Goal: Task Accomplishment & Management: Manage account settings

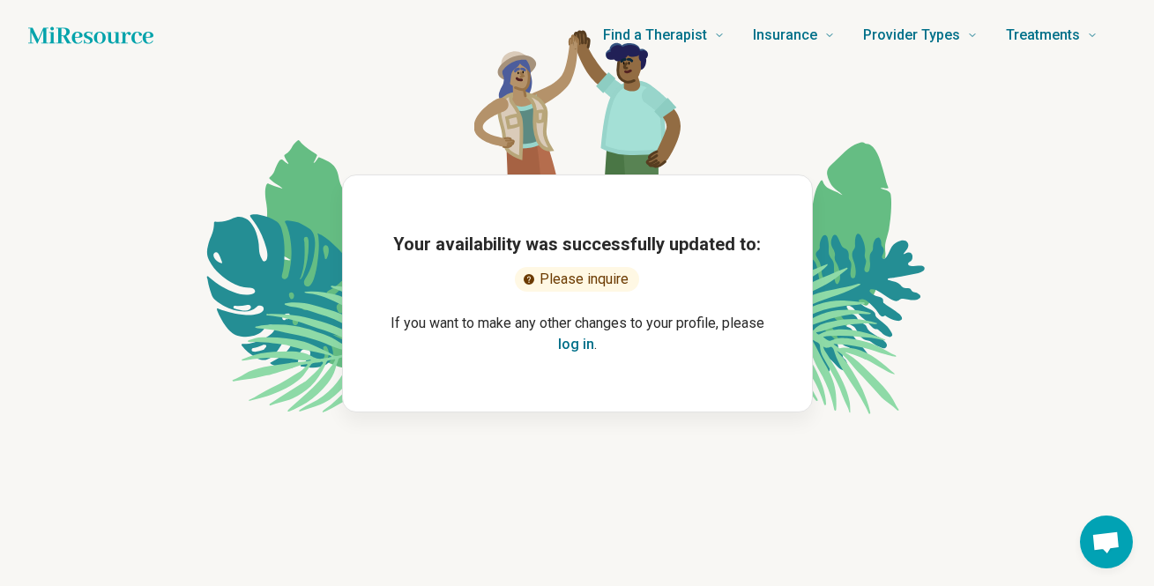
click at [577, 346] on button "log in" at bounding box center [576, 344] width 36 height 21
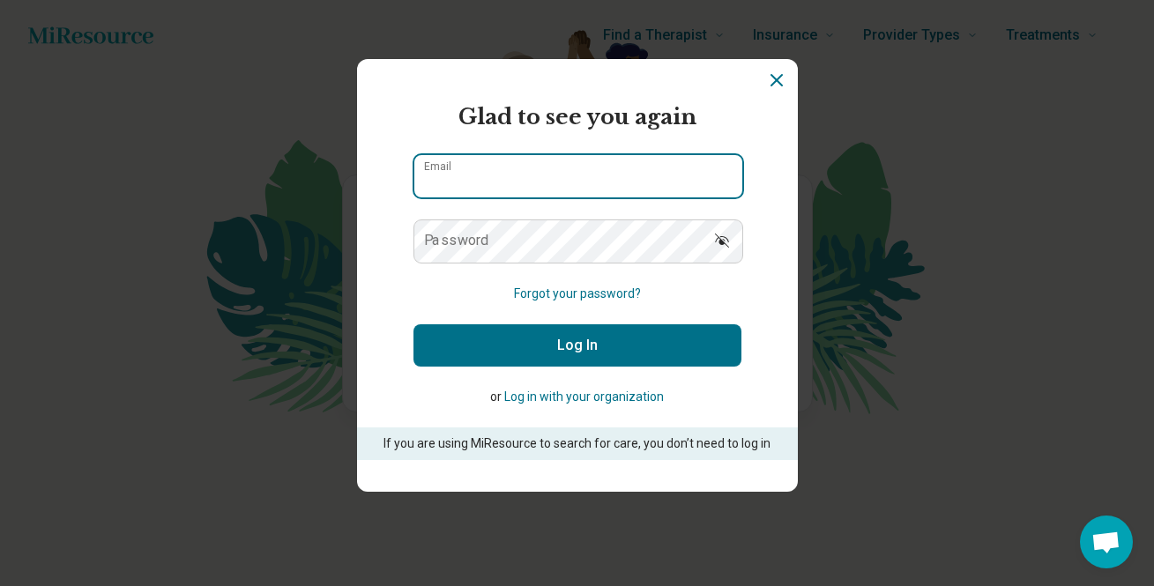
type input "**********"
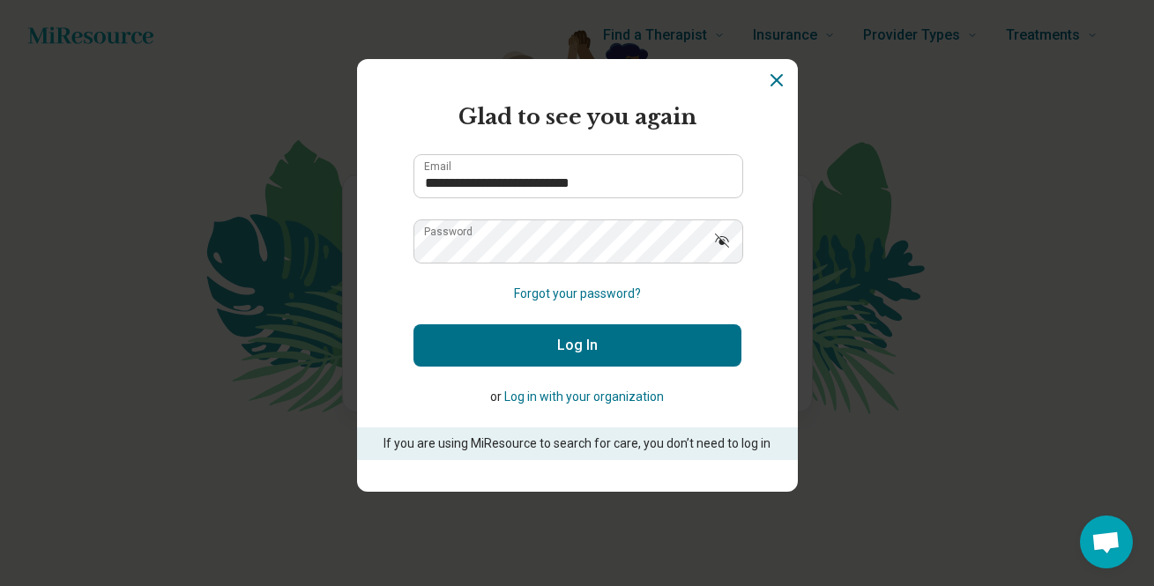
click at [555, 341] on button "Log In" at bounding box center [577, 345] width 328 height 42
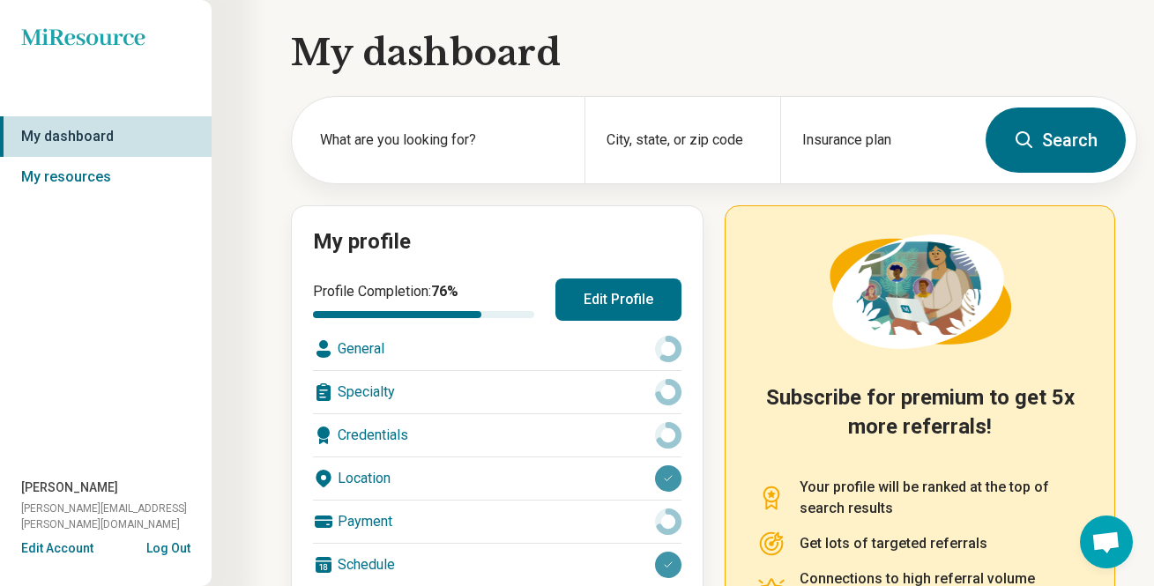
click at [604, 289] on button "Edit Profile" at bounding box center [618, 300] width 126 height 42
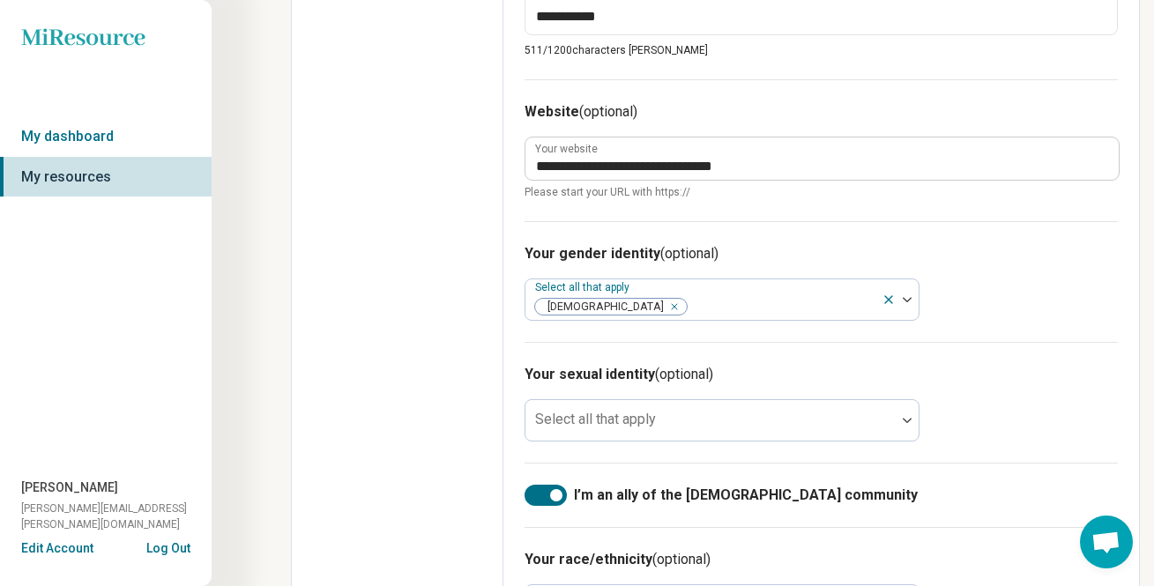
scroll to position [1050, 0]
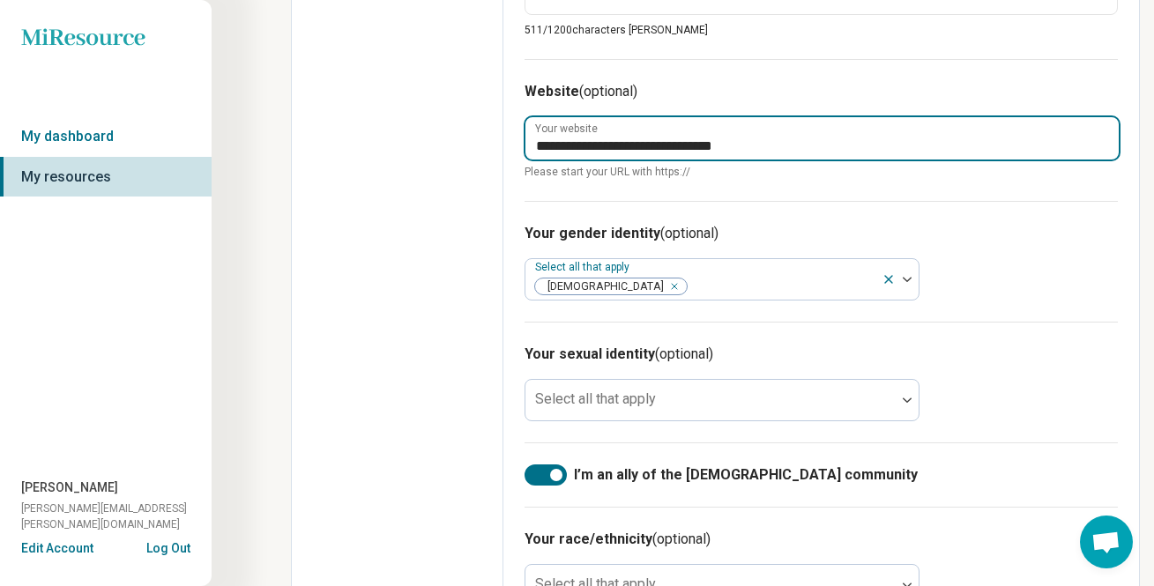
click at [659, 144] on input "**********" at bounding box center [821, 138] width 593 height 42
type textarea "*"
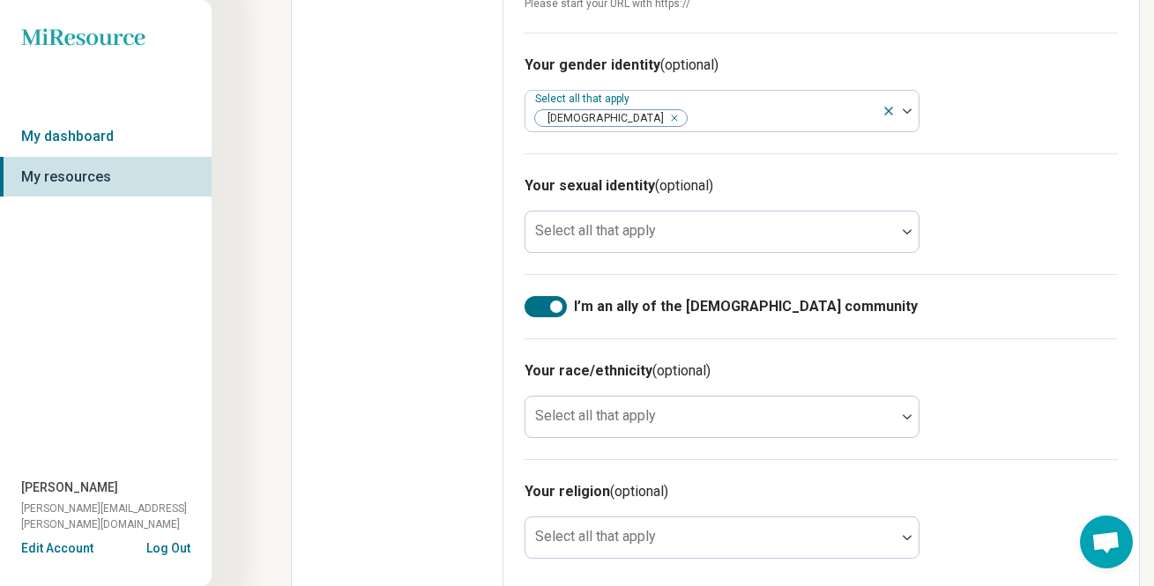
scroll to position [1234, 0]
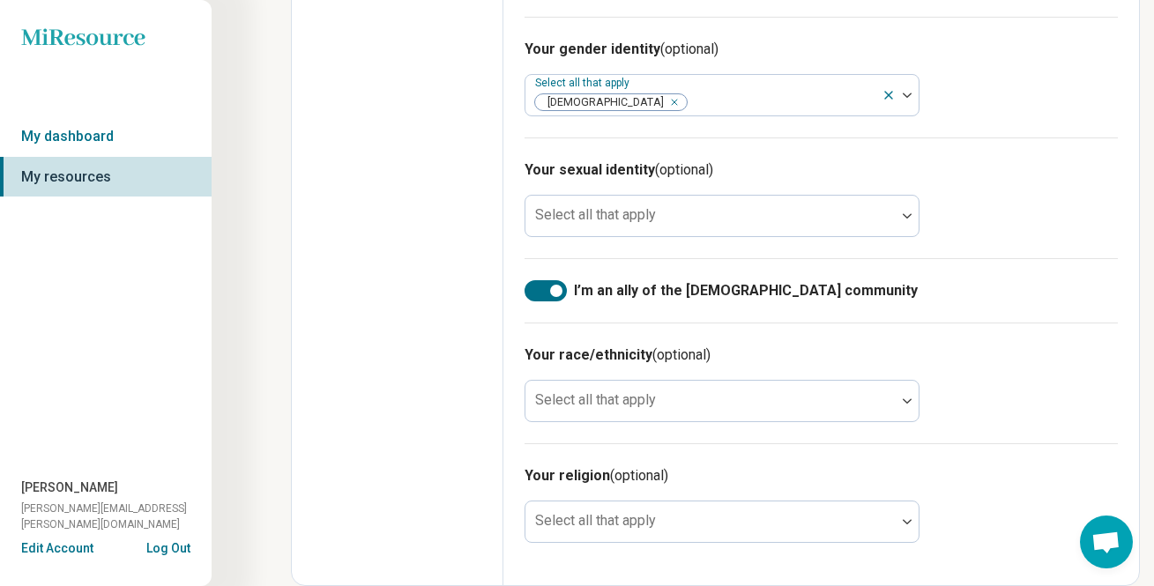
click at [988, 298] on label "I’m an ally of the [DEMOGRAPHIC_DATA] community" at bounding box center [821, 290] width 593 height 21
click at [538, 291] on div at bounding box center [535, 291] width 12 height 12
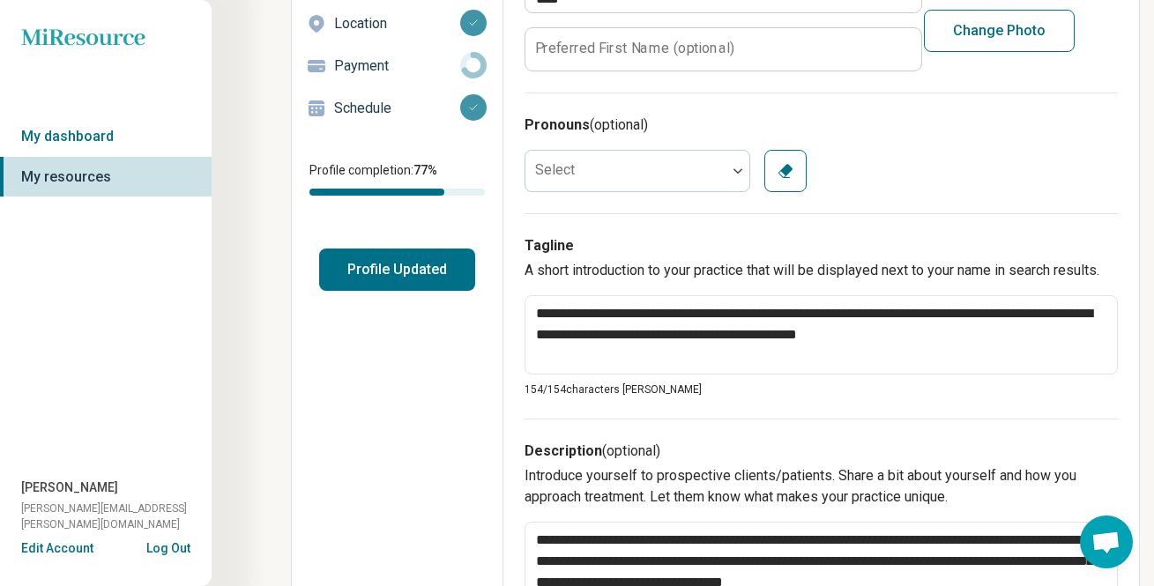
scroll to position [0, 0]
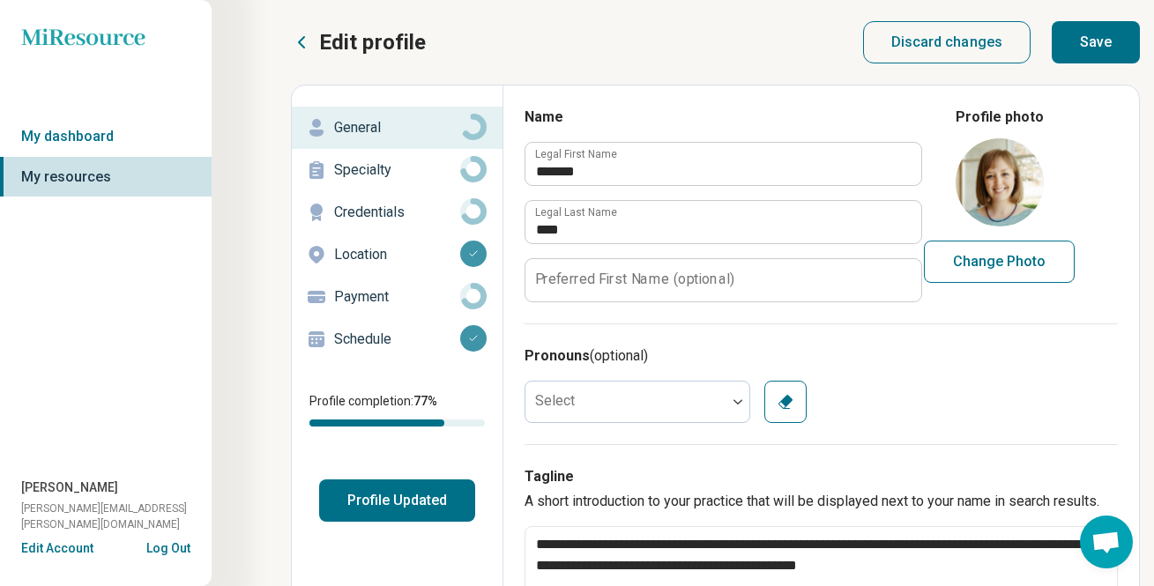
click at [1120, 37] on button "Save" at bounding box center [1096, 42] width 88 height 42
type textarea "*"
click at [399, 508] on button "Profile Updated" at bounding box center [397, 501] width 156 height 42
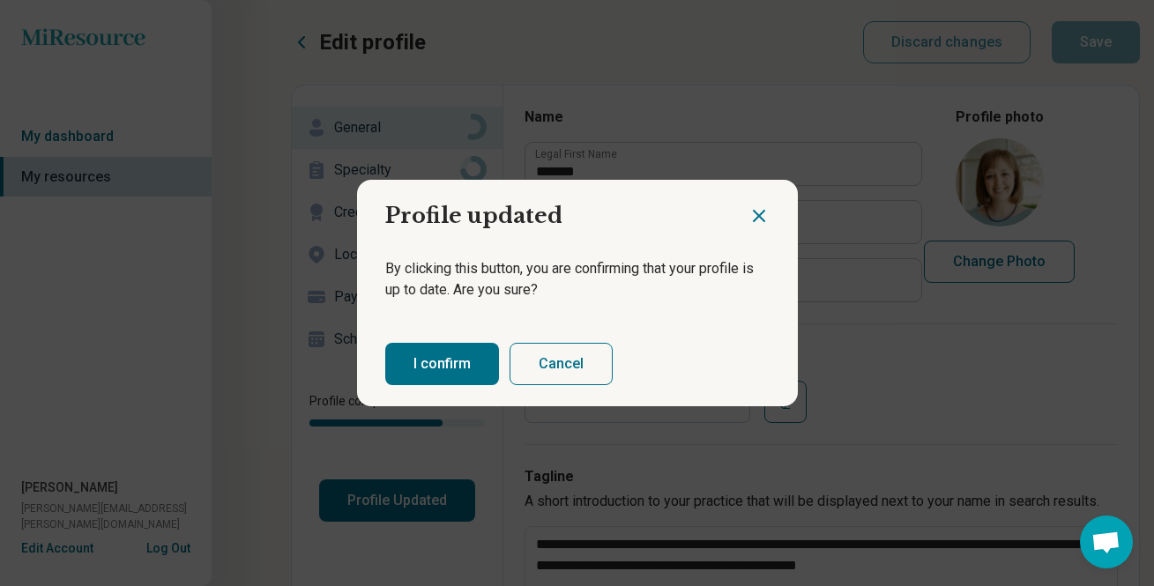
click at [557, 376] on button "Cancel" at bounding box center [561, 364] width 103 height 42
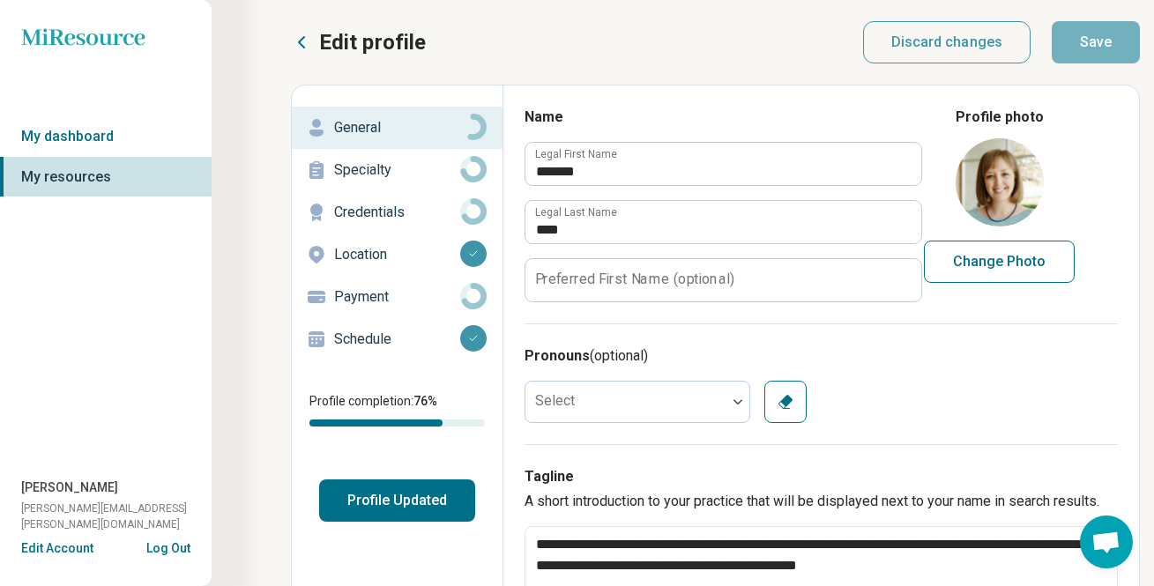
click at [376, 251] on p "Location" at bounding box center [397, 254] width 126 height 21
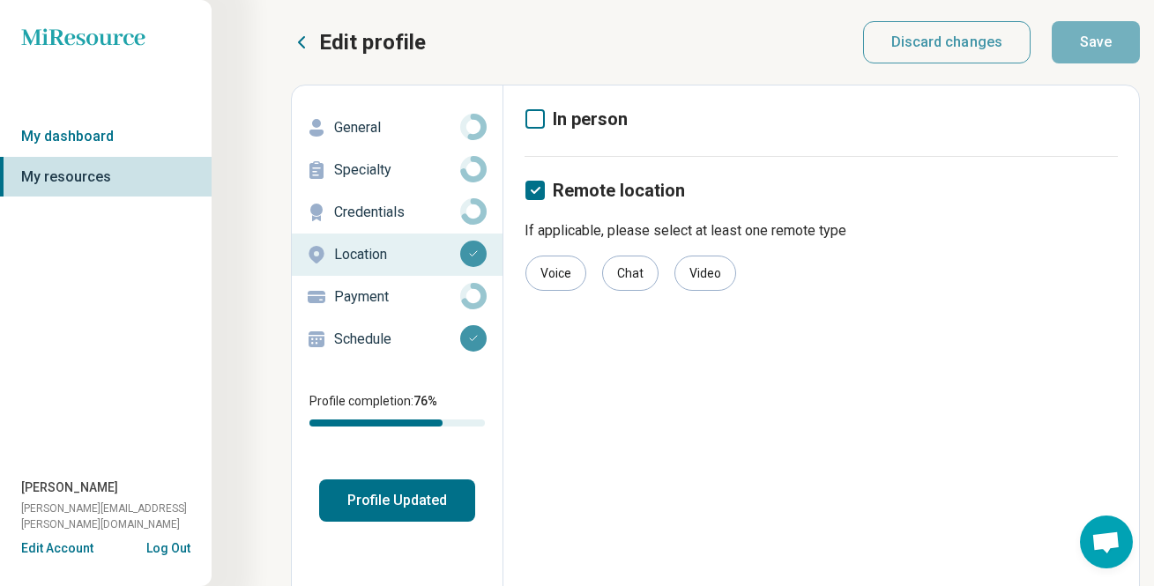
click at [373, 287] on p "Payment" at bounding box center [397, 297] width 126 height 21
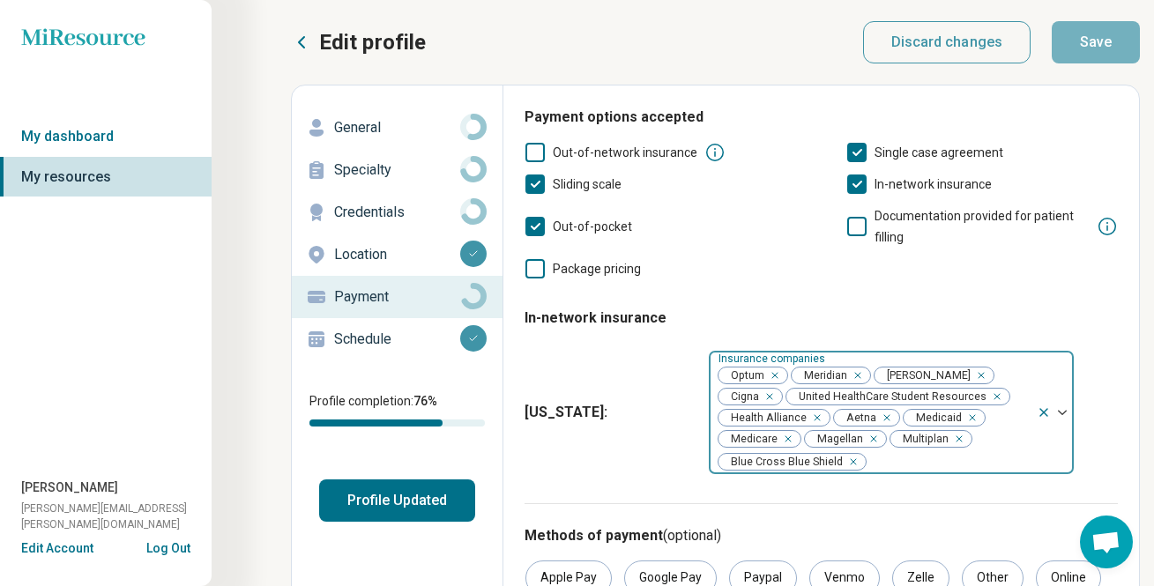
click at [786, 439] on icon "Remove [object Object]" at bounding box center [784, 439] width 12 height 12
click at [371, 339] on p "Schedule" at bounding box center [397, 339] width 126 height 21
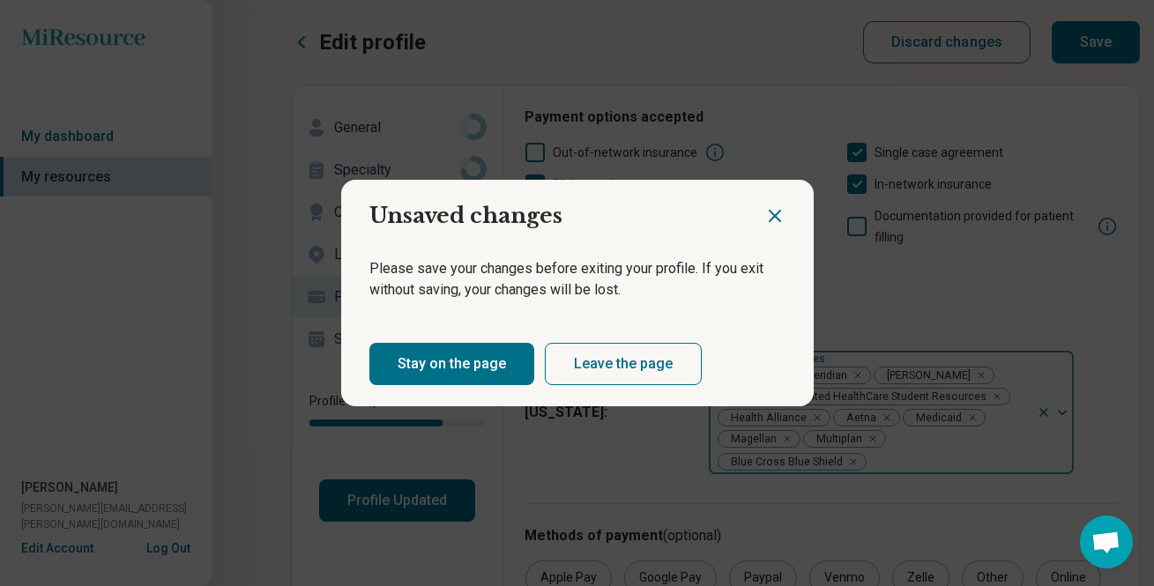
click at [452, 368] on button "Stay on the page" at bounding box center [451, 364] width 165 height 42
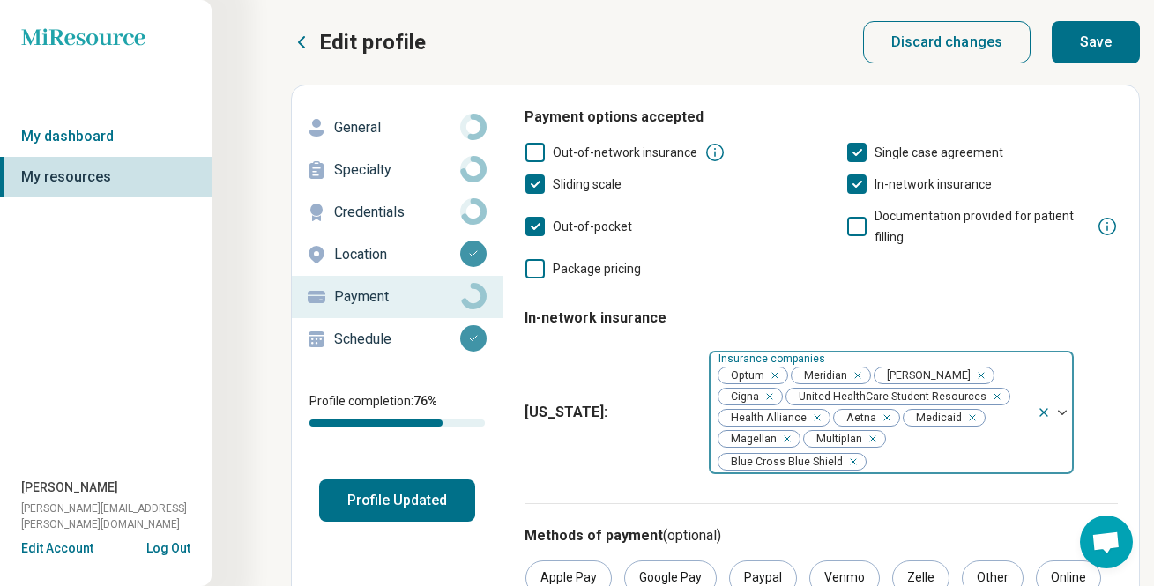
click at [1103, 48] on button "Save" at bounding box center [1096, 42] width 88 height 42
click at [396, 490] on button "Profile Updated" at bounding box center [397, 501] width 156 height 42
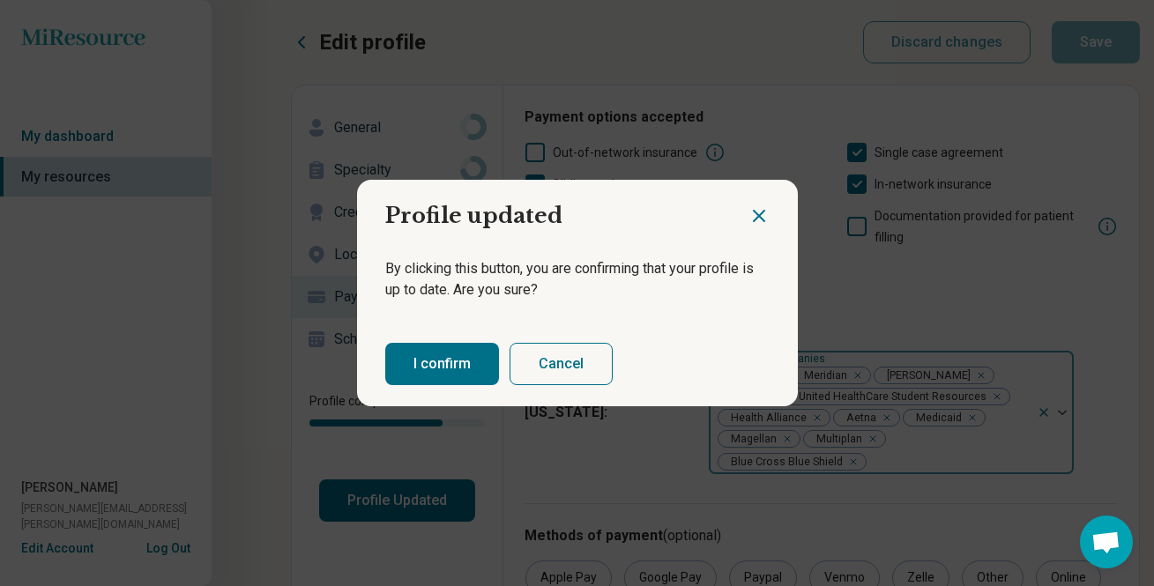
click at [434, 372] on button "I confirm" at bounding box center [442, 364] width 114 height 42
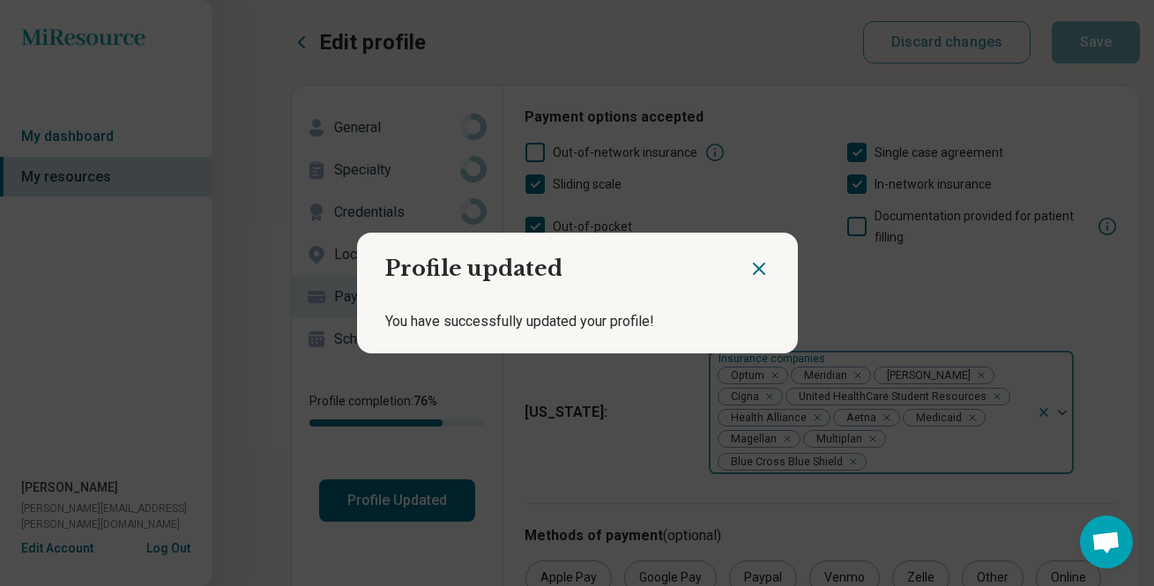
click at [757, 264] on icon "Close dialog" at bounding box center [758, 268] width 21 height 21
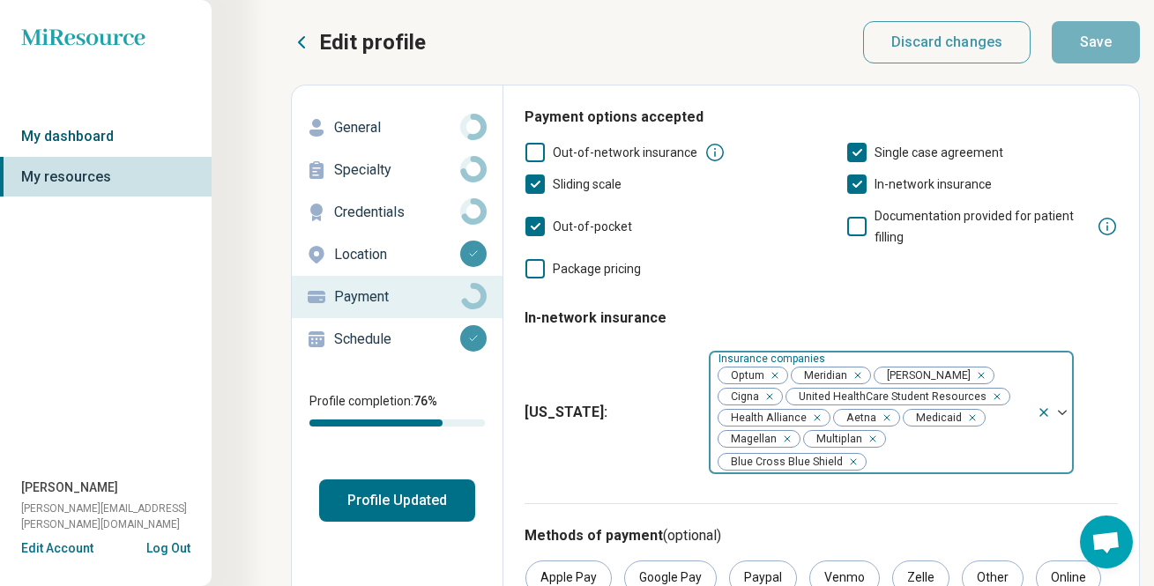
click at [92, 133] on link "My dashboard" at bounding box center [106, 136] width 212 height 41
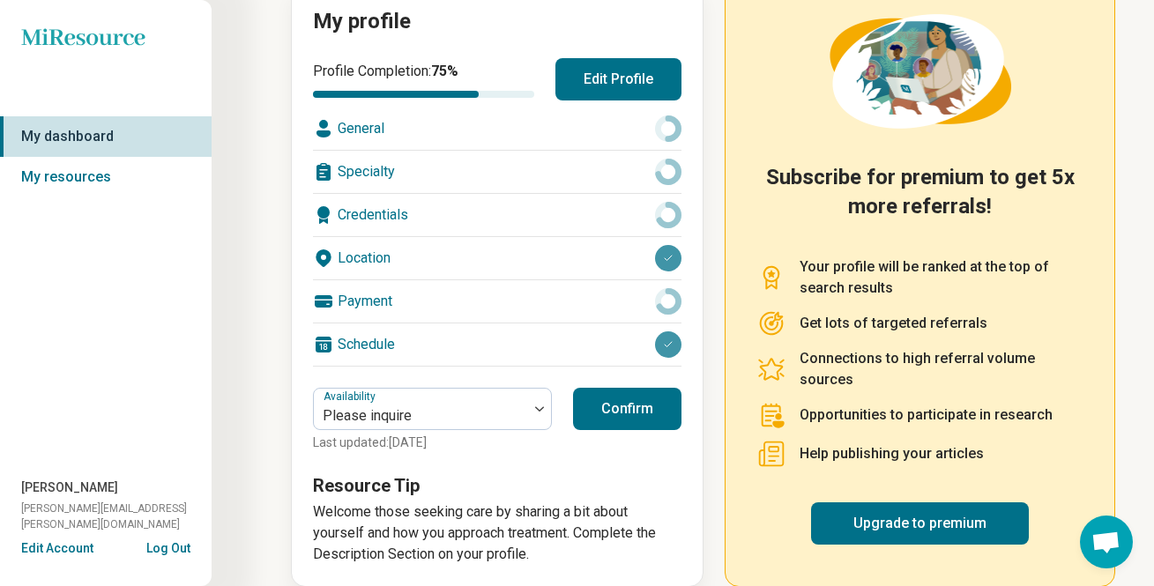
scroll to position [245, 0]
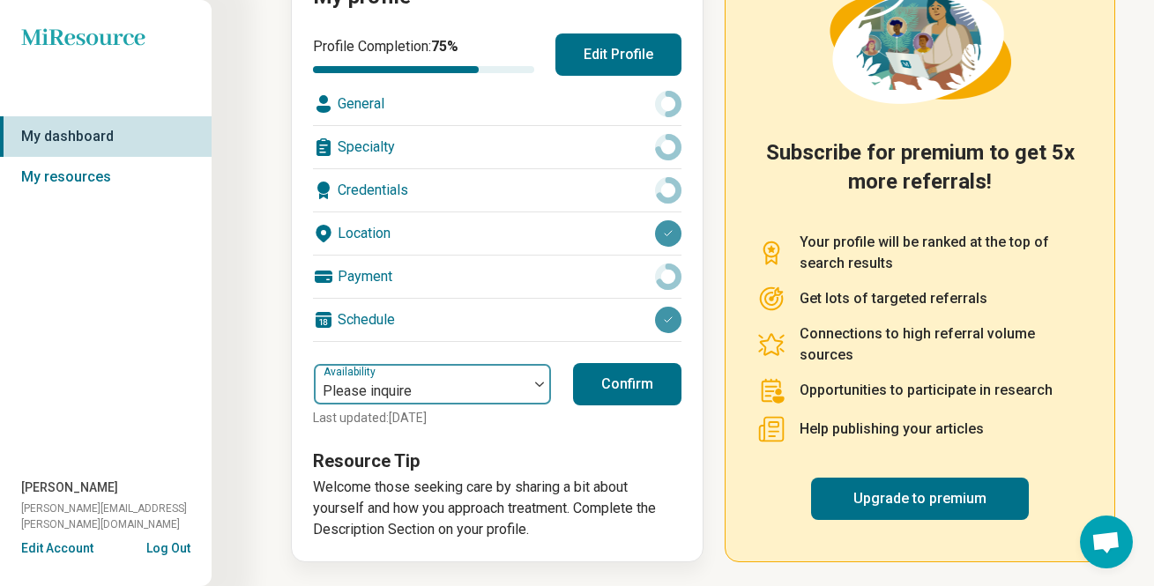
click at [534, 390] on div at bounding box center [539, 384] width 23 height 41
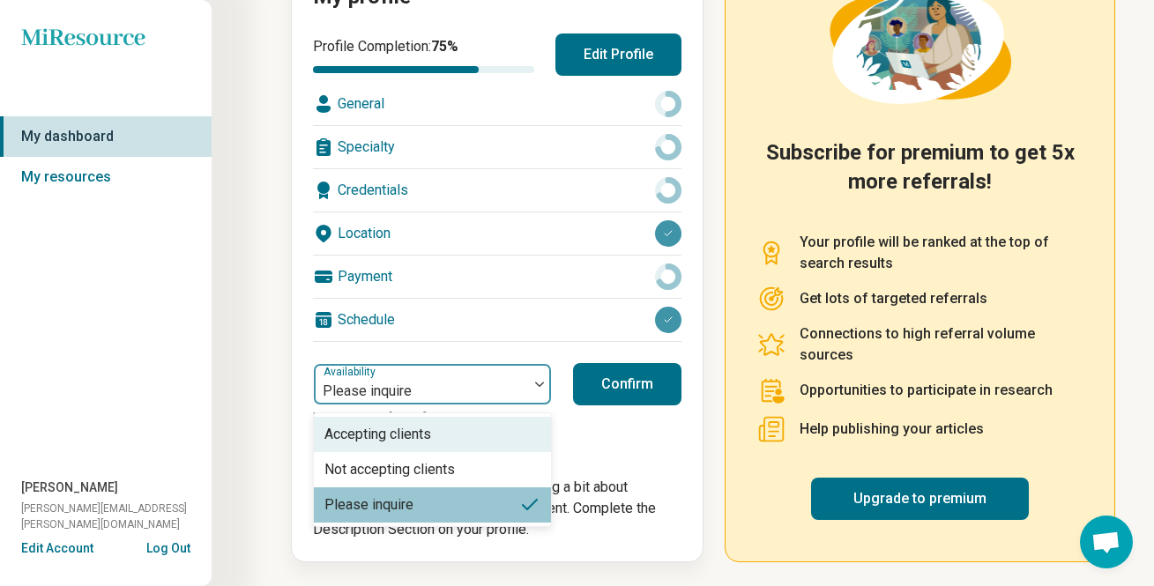
click at [486, 438] on div "Accepting clients" at bounding box center [432, 434] width 237 height 35
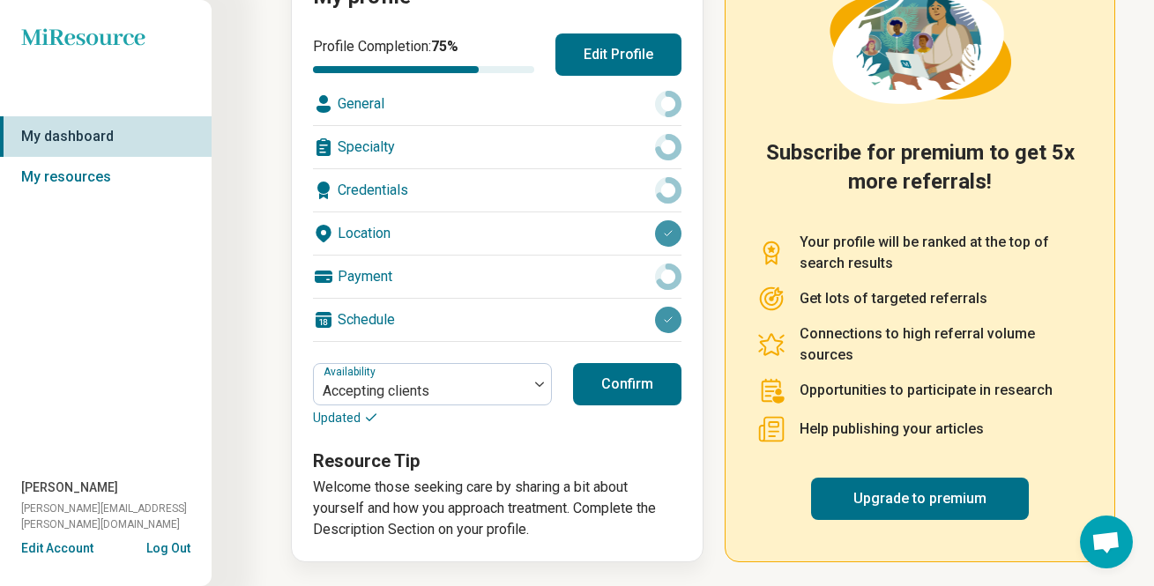
click at [669, 382] on button "Confirm" at bounding box center [627, 384] width 108 height 42
click at [627, 385] on button "Confirm" at bounding box center [627, 384] width 108 height 42
